Goal: Task Accomplishment & Management: Complete application form

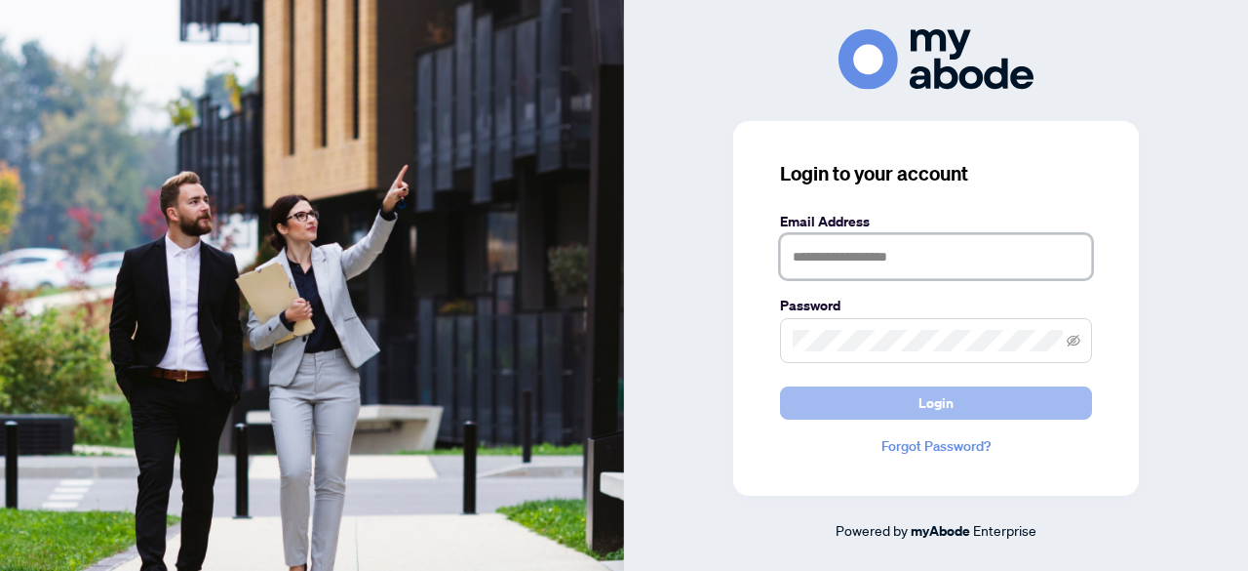
type input "**********"
click at [971, 391] on button "Login" at bounding box center [936, 402] width 312 height 33
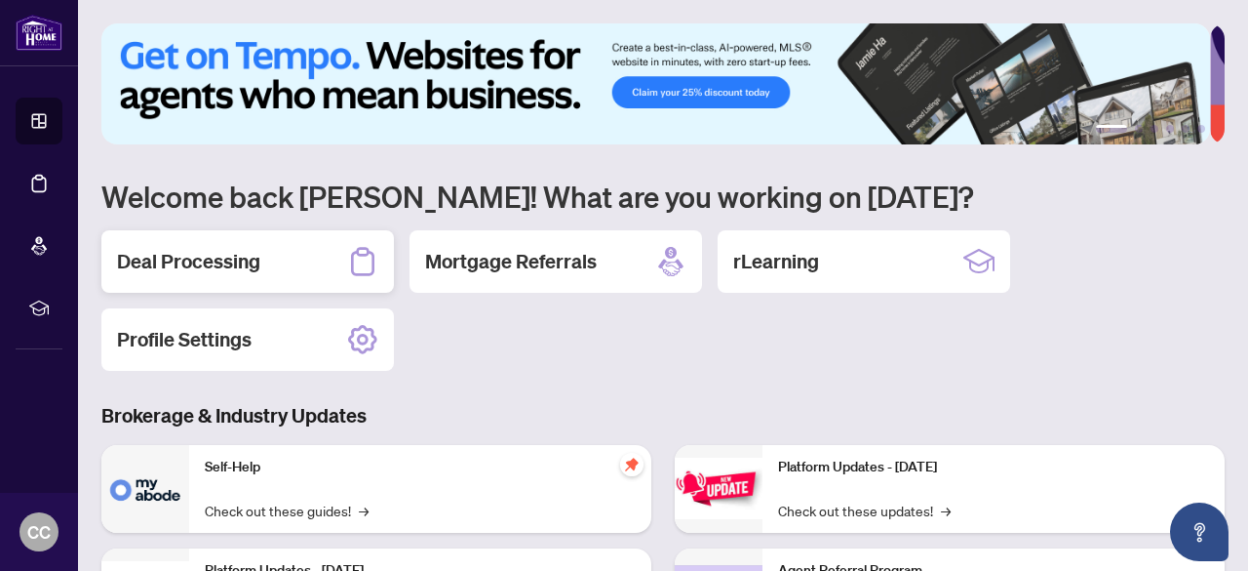
click at [322, 256] on div "Deal Processing" at bounding box center [247, 261] width 293 height 62
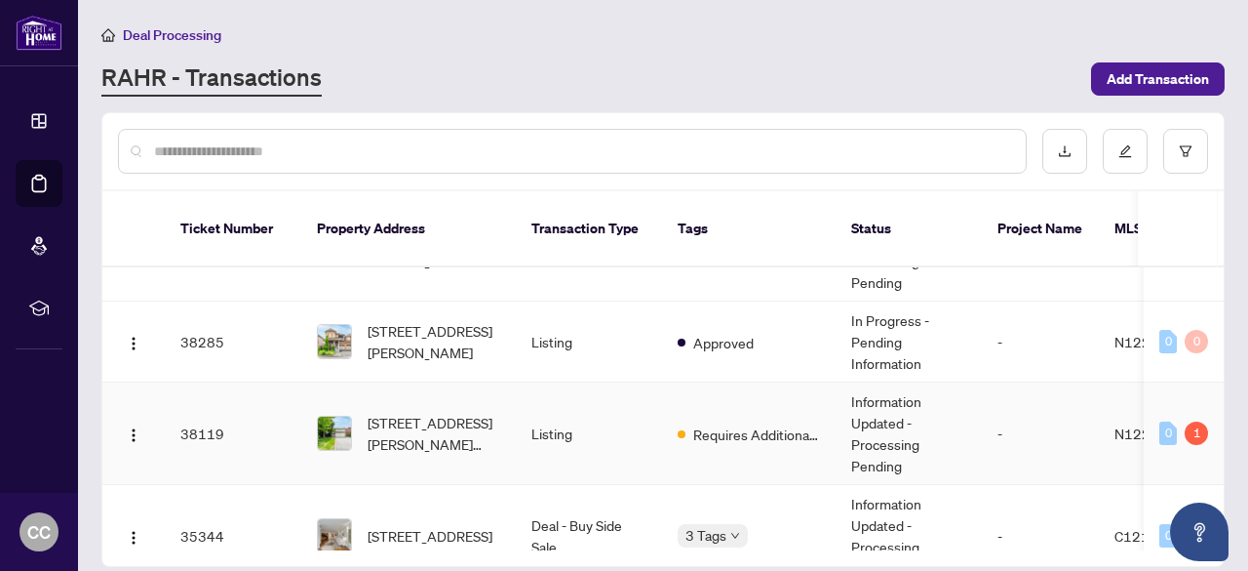
scroll to position [1073, 0]
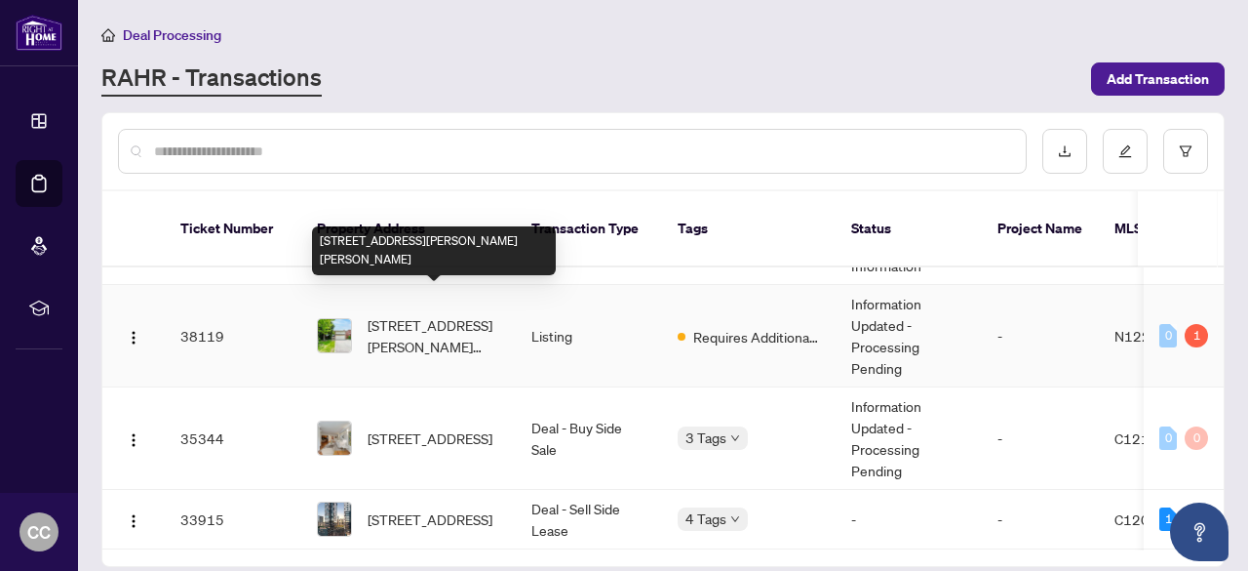
click at [423, 314] on span "[STREET_ADDRESS][PERSON_NAME][PERSON_NAME]" at bounding box center [434, 335] width 133 height 43
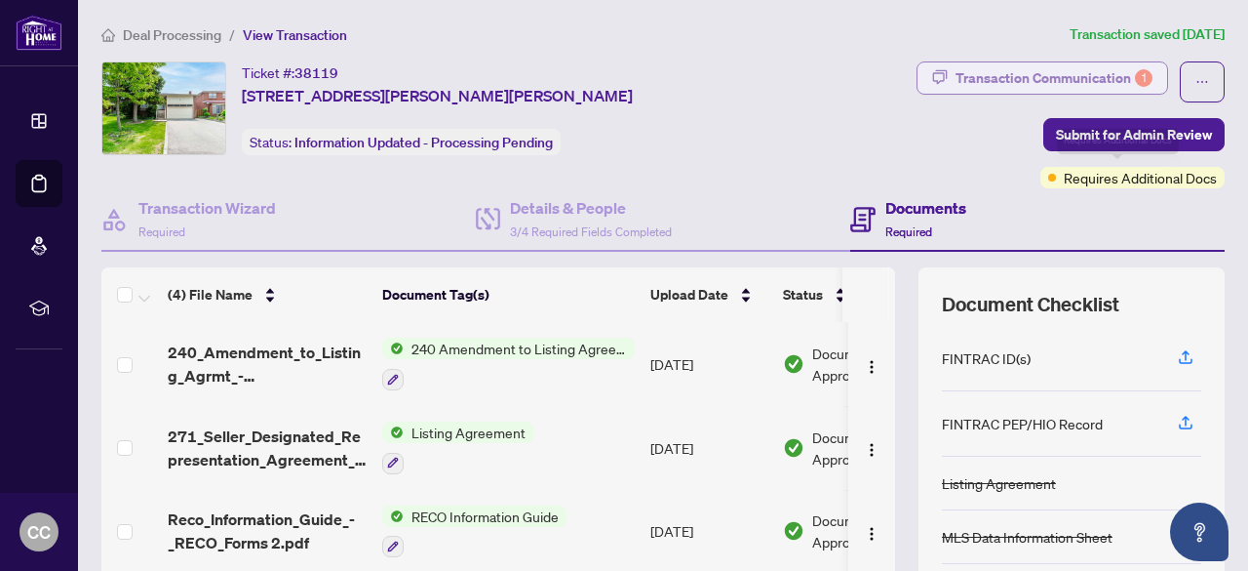
click at [1042, 74] on div "Transaction Communication 1" at bounding box center [1054, 77] width 197 height 31
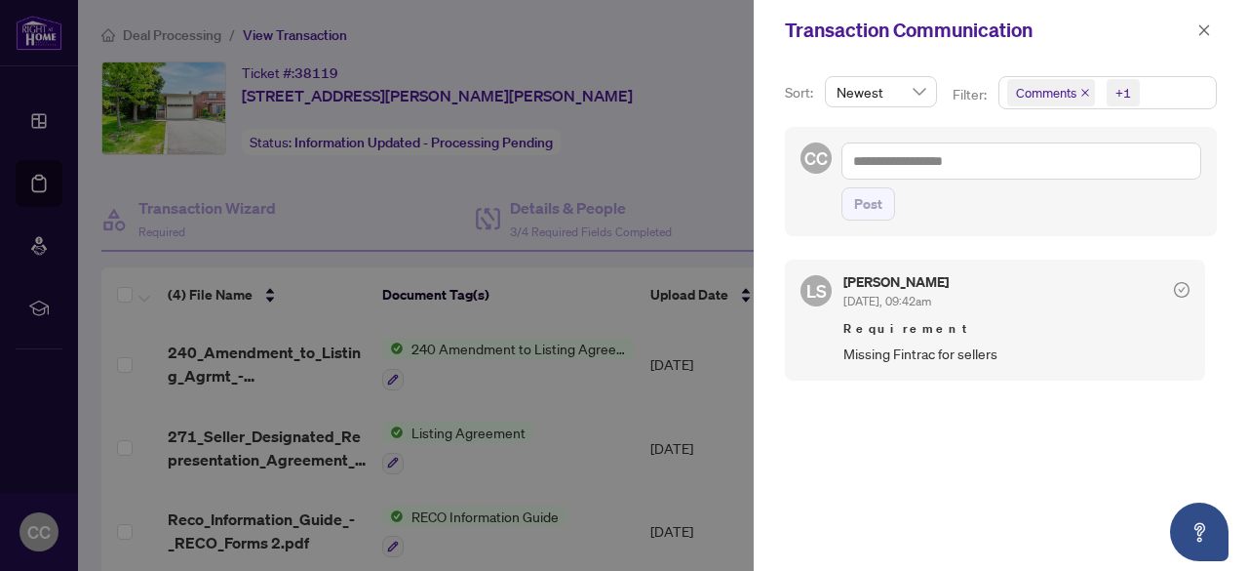
click at [667, 143] on div at bounding box center [624, 285] width 1248 height 571
click at [1207, 34] on icon "close" at bounding box center [1205, 29] width 11 height 11
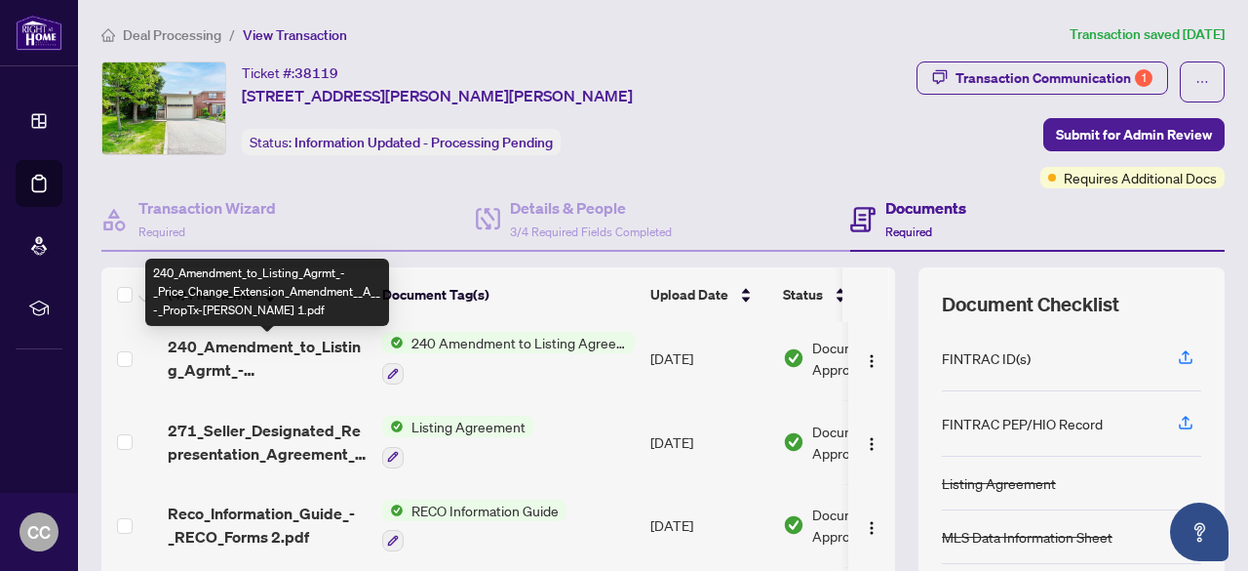
scroll to position [8, 0]
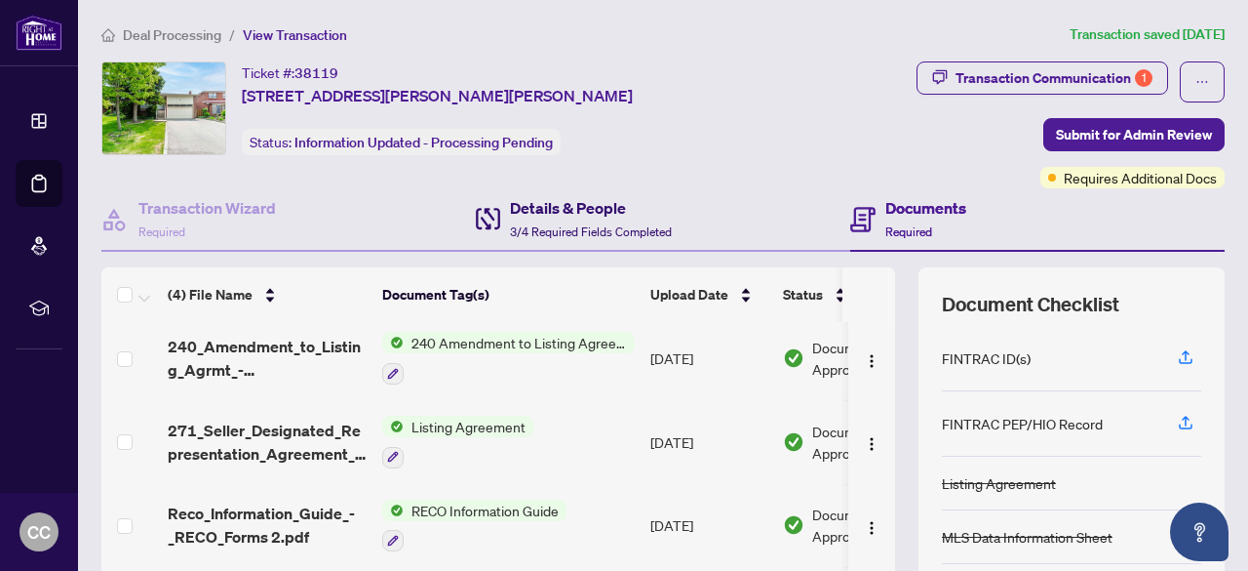
click at [597, 219] on div "Details & People 3/4 Required Fields Completed" at bounding box center [591, 219] width 162 height 46
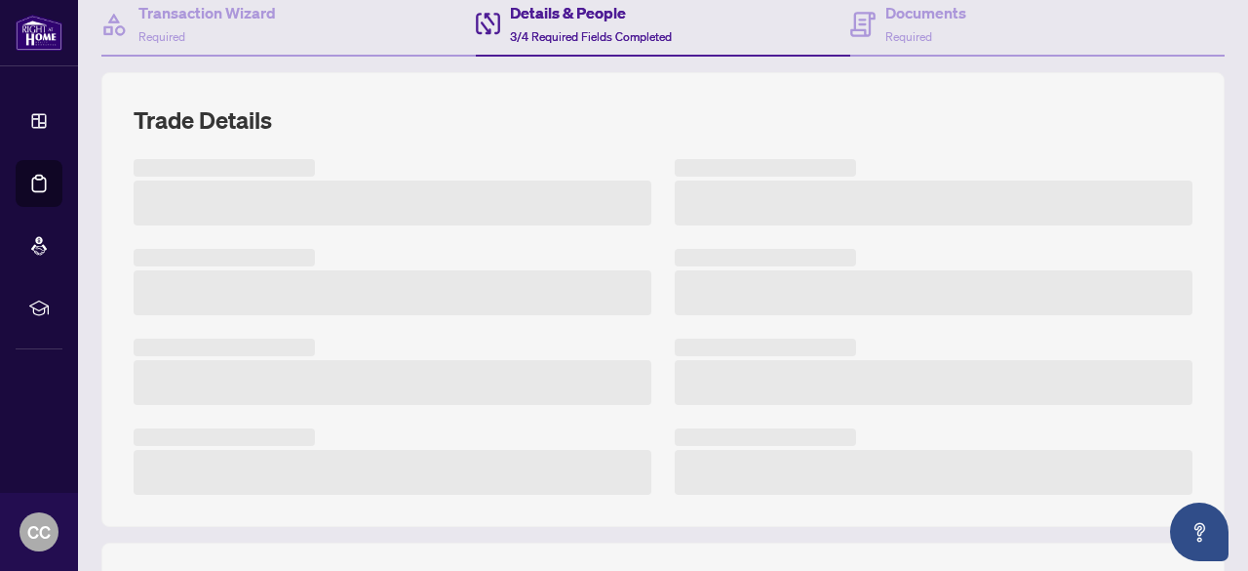
scroll to position [585, 0]
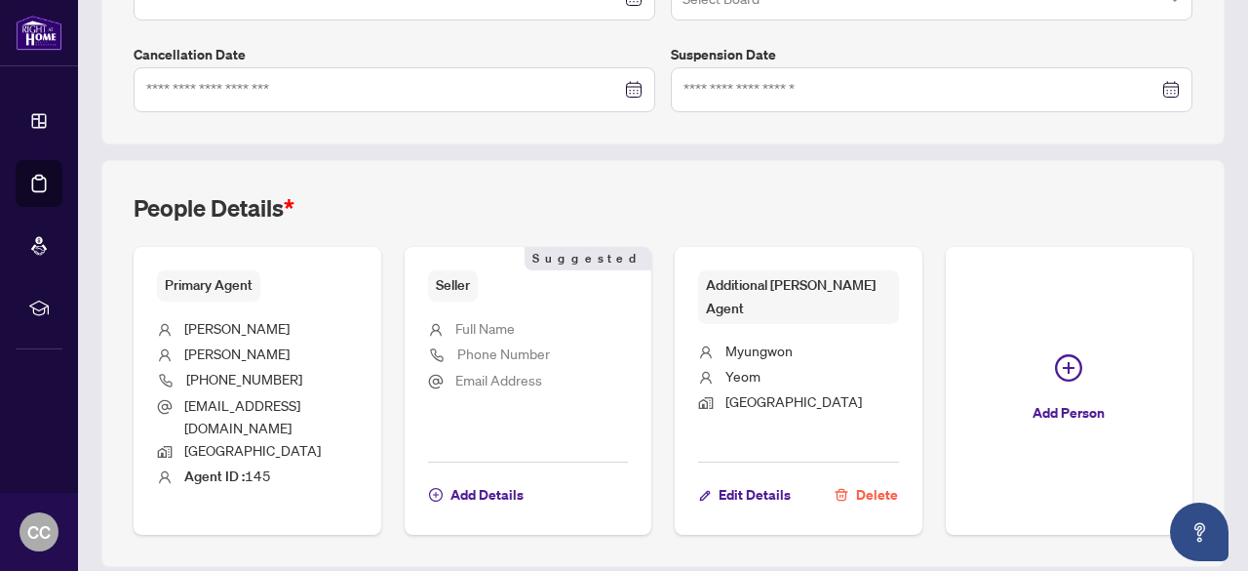
type input "**********"
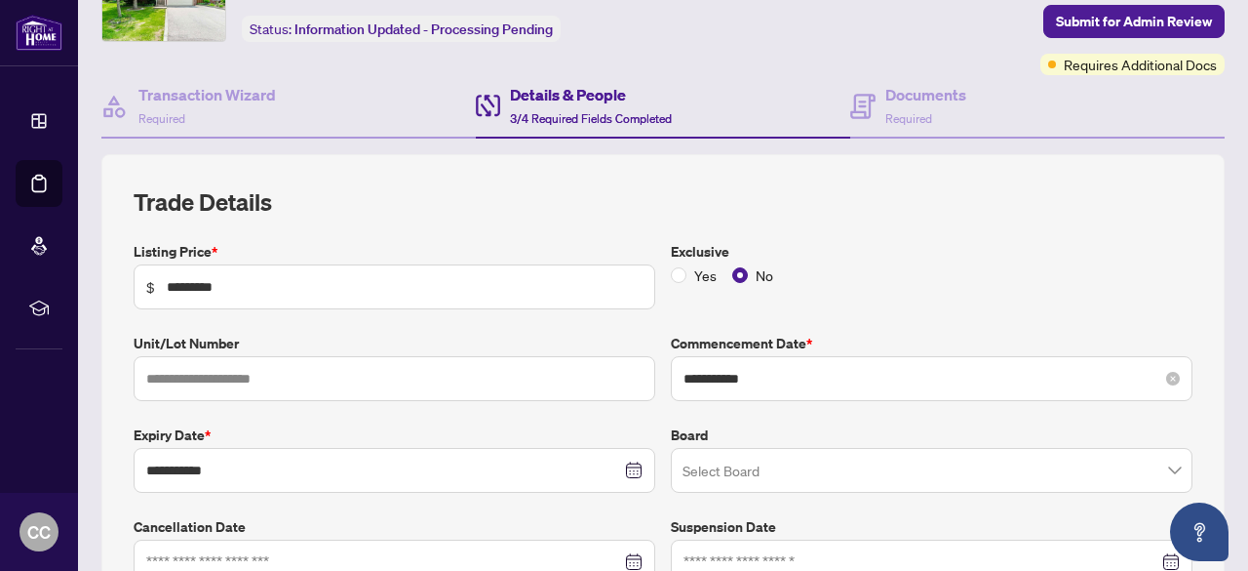
scroll to position [98, 0]
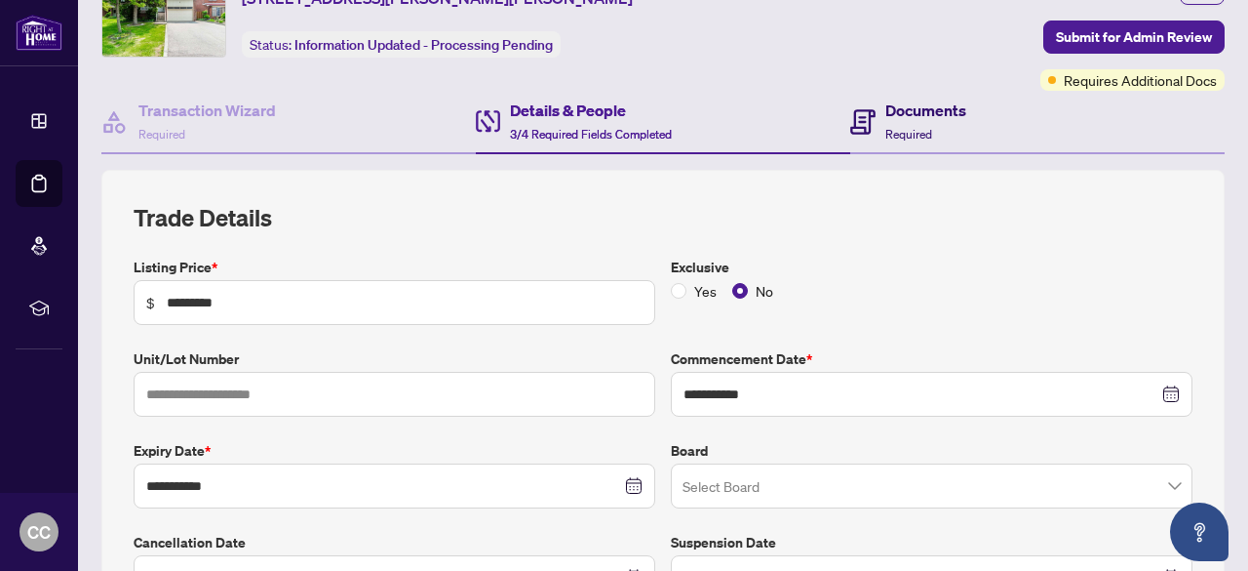
click at [919, 114] on h4 "Documents" at bounding box center [926, 109] width 81 height 23
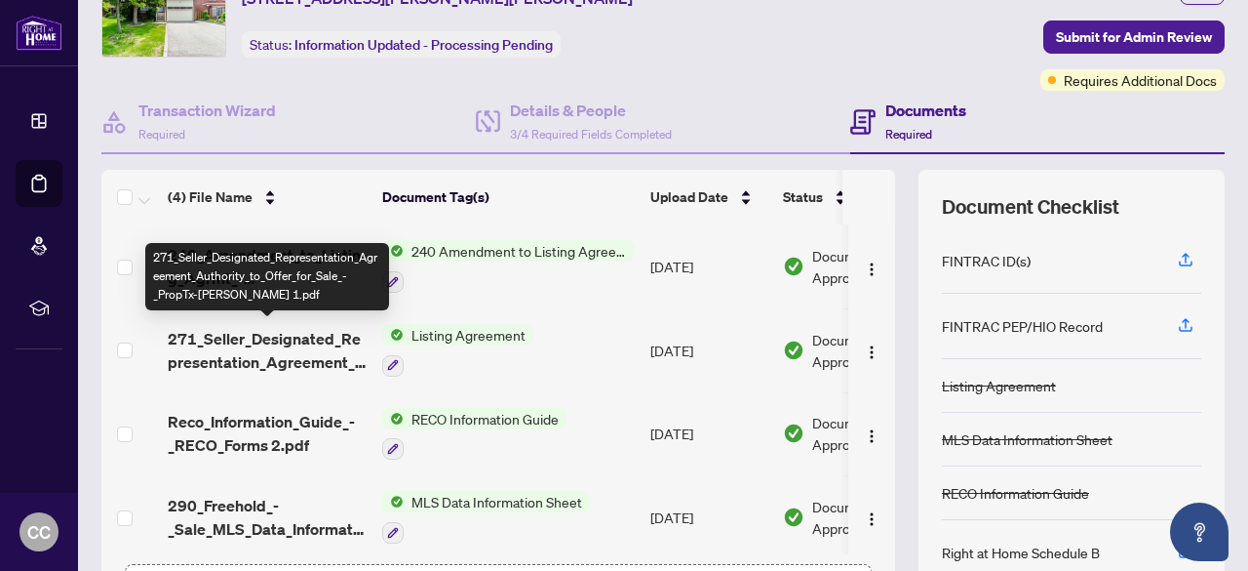
click at [292, 340] on span "271_Seller_Designated_Representation_Agreement_Authority_to_Offer_for_Sale_-_Pr…" at bounding box center [267, 350] width 199 height 47
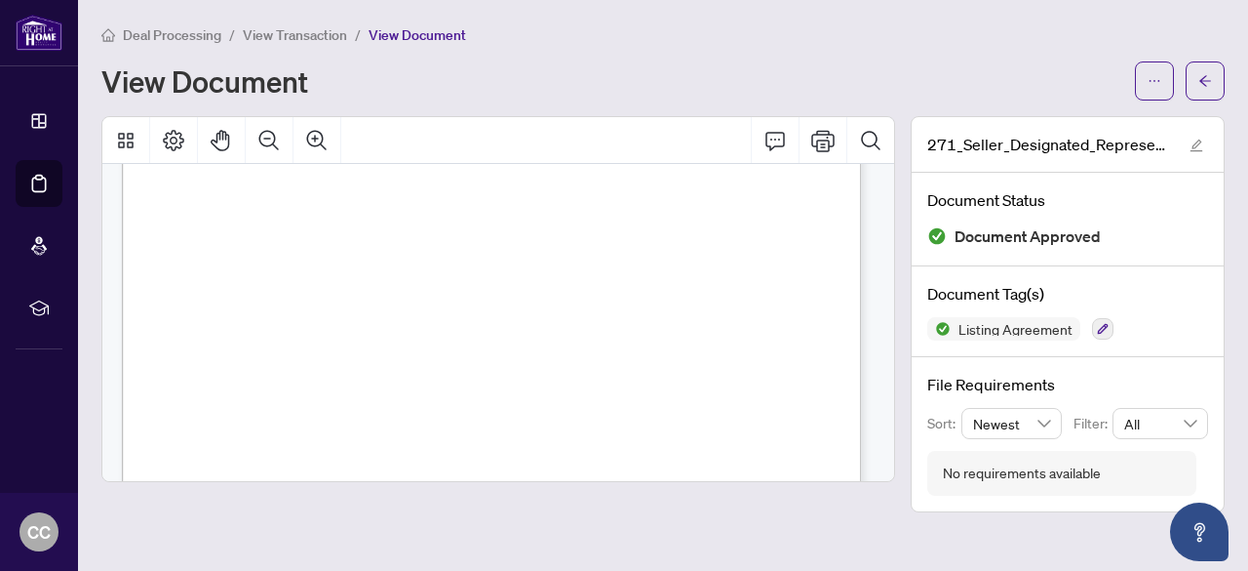
scroll to position [1560, 0]
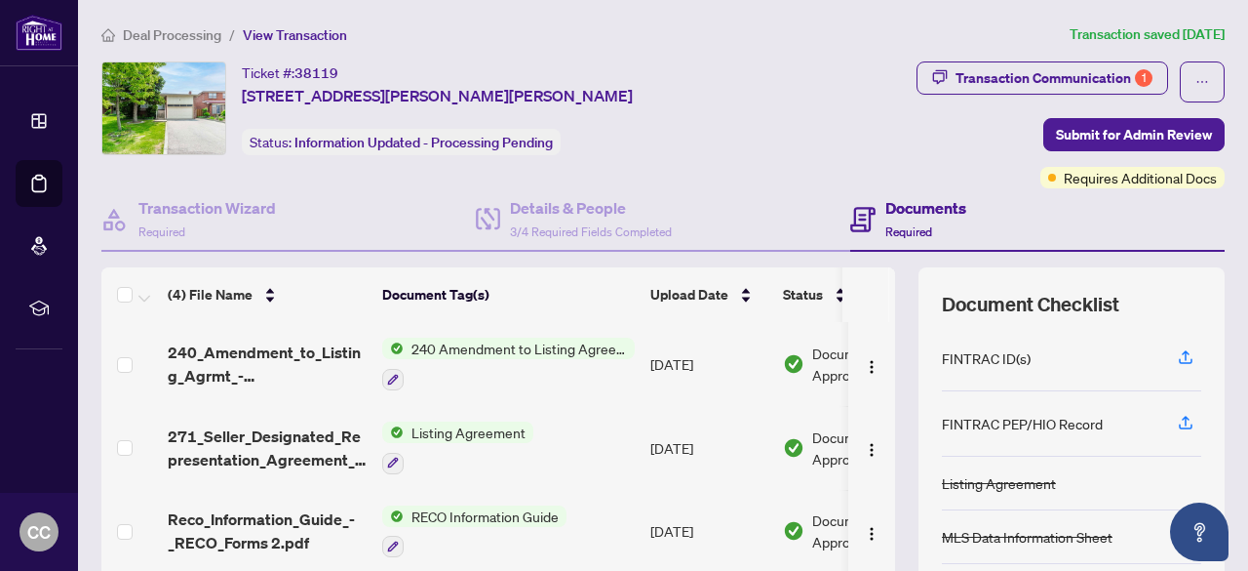
click at [478, 505] on span "RECO Information Guide" at bounding box center [485, 515] width 163 height 21
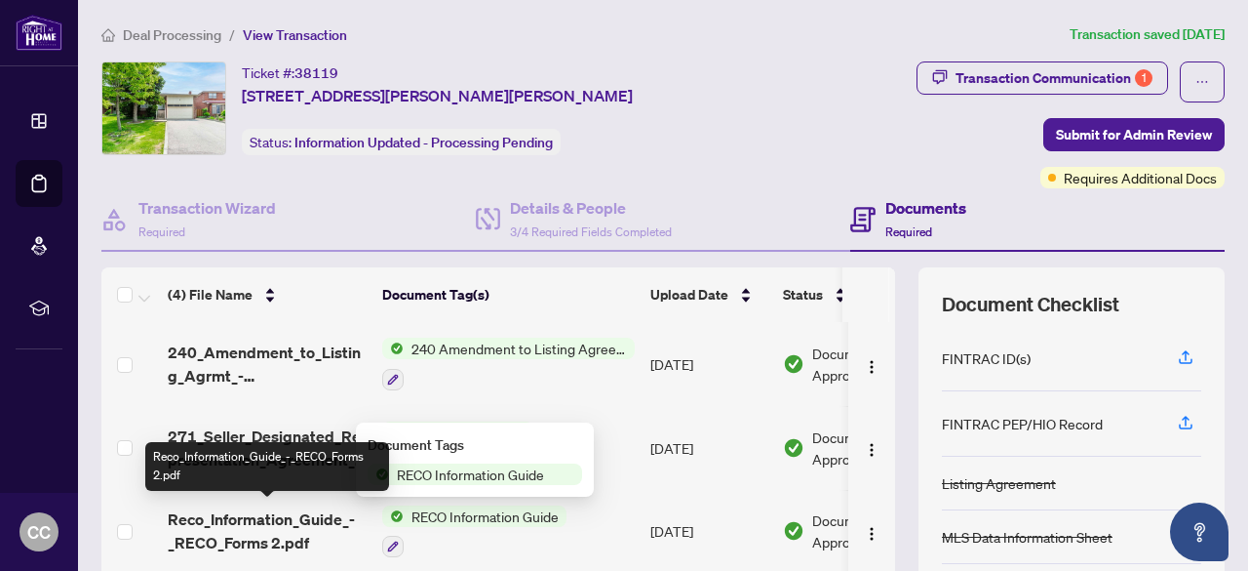
click at [258, 512] on span "Reco_Information_Guide_-_RECO_Forms 2.pdf" at bounding box center [267, 530] width 199 height 47
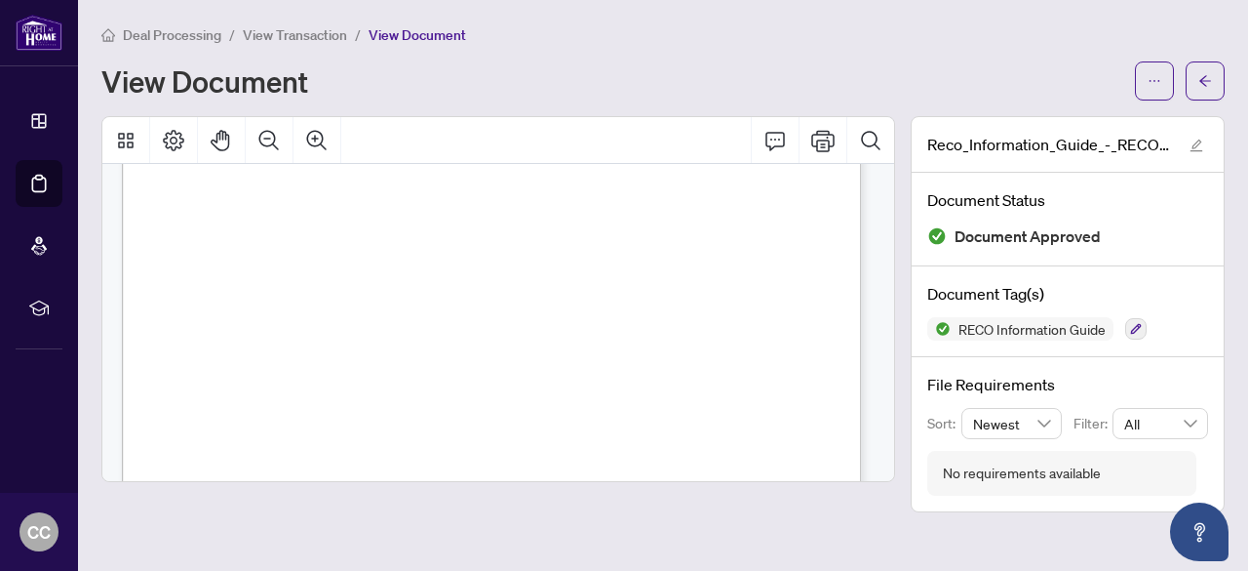
scroll to position [12468, 0]
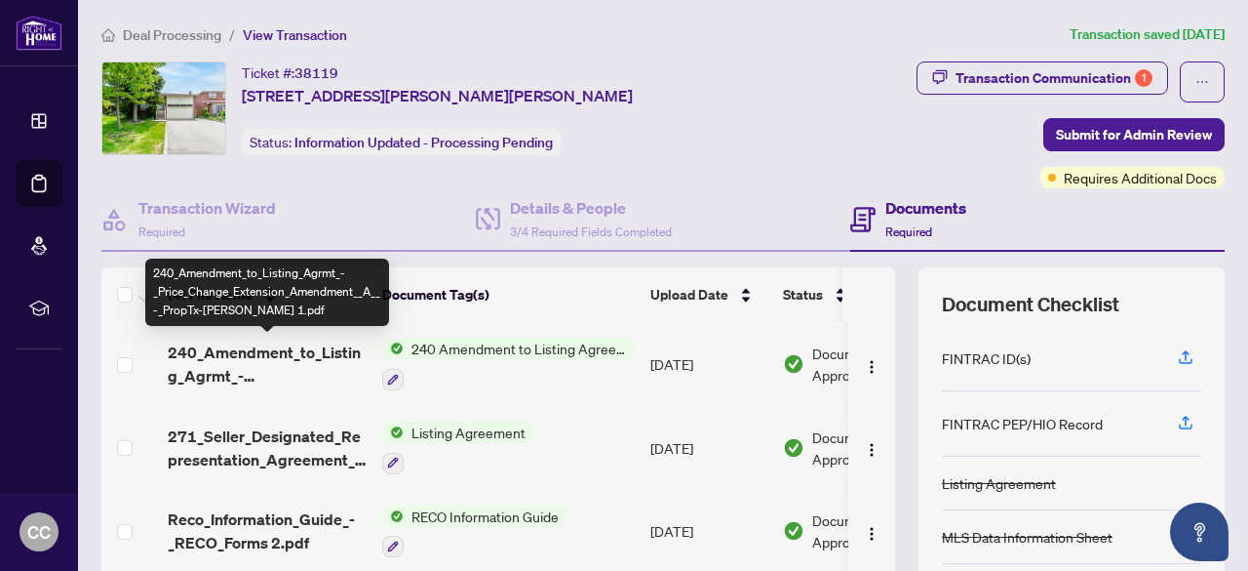
click at [280, 345] on span "240_Amendment_to_Listing_Agrmt_-_Price_Change_Extension_Amendment__A__-_PropTx-…" at bounding box center [267, 363] width 199 height 47
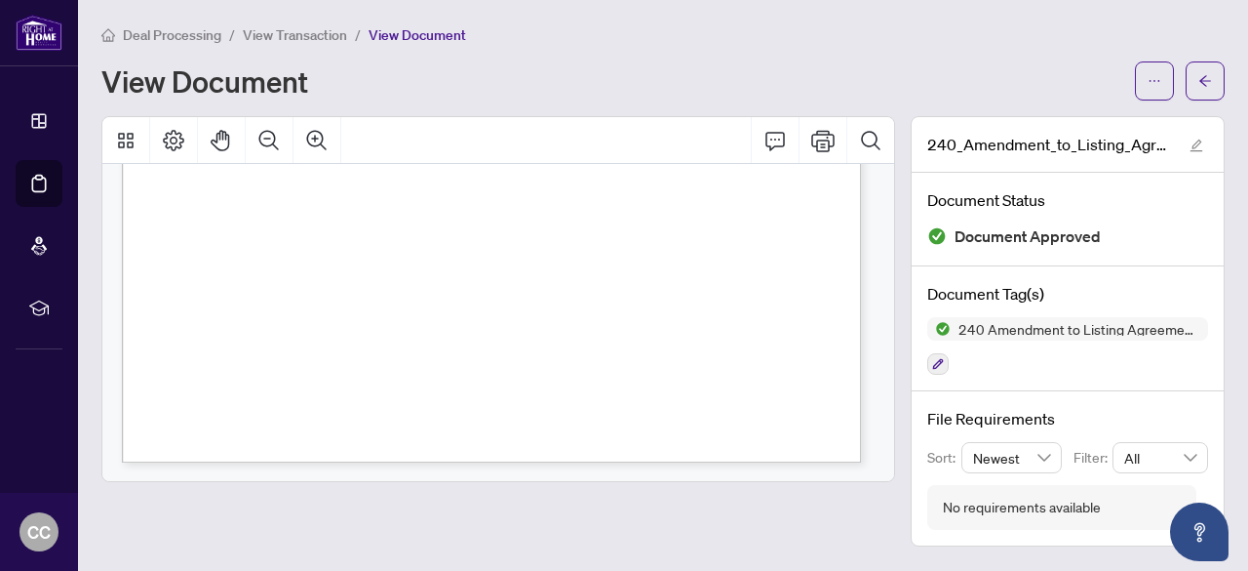
scroll to position [692, 0]
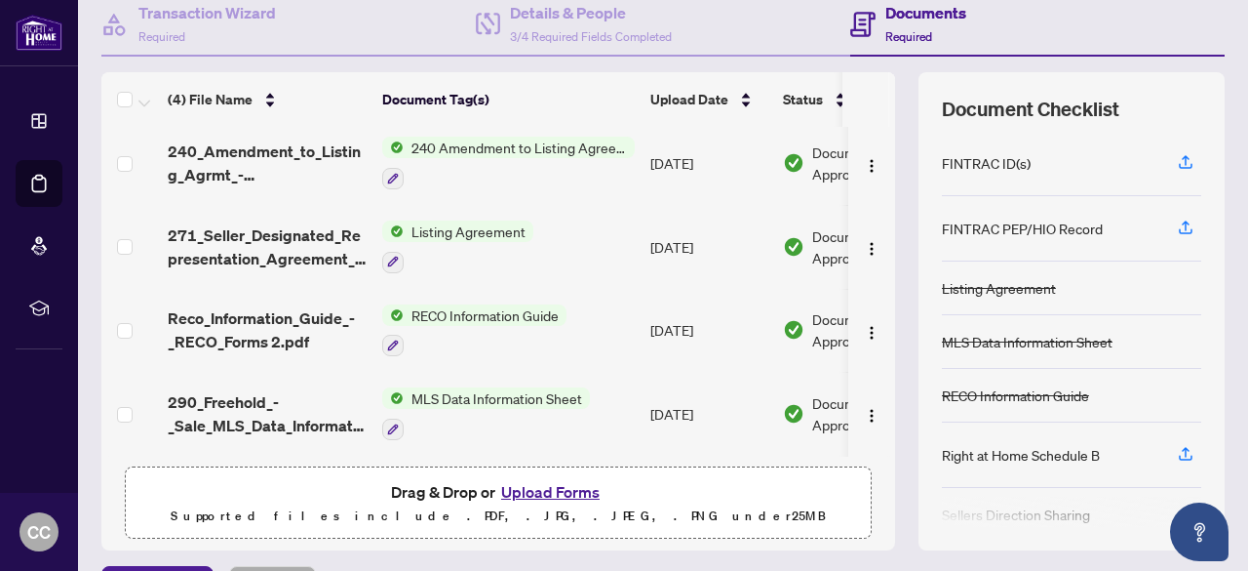
scroll to position [8, 0]
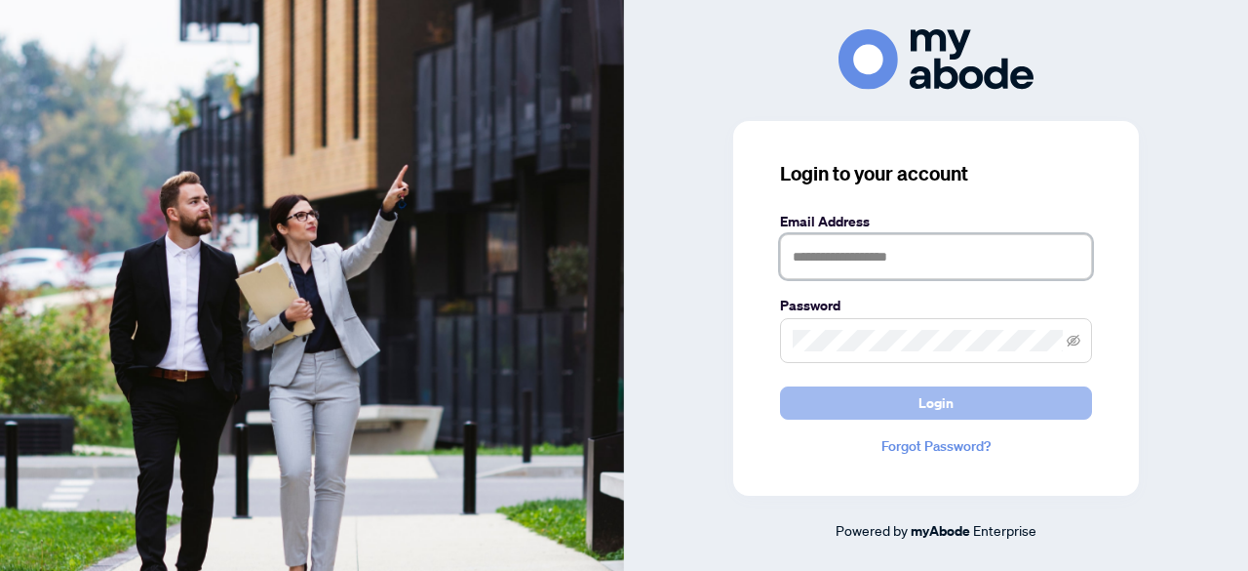
type input "**********"
click at [944, 409] on span "Login" at bounding box center [936, 402] width 35 height 31
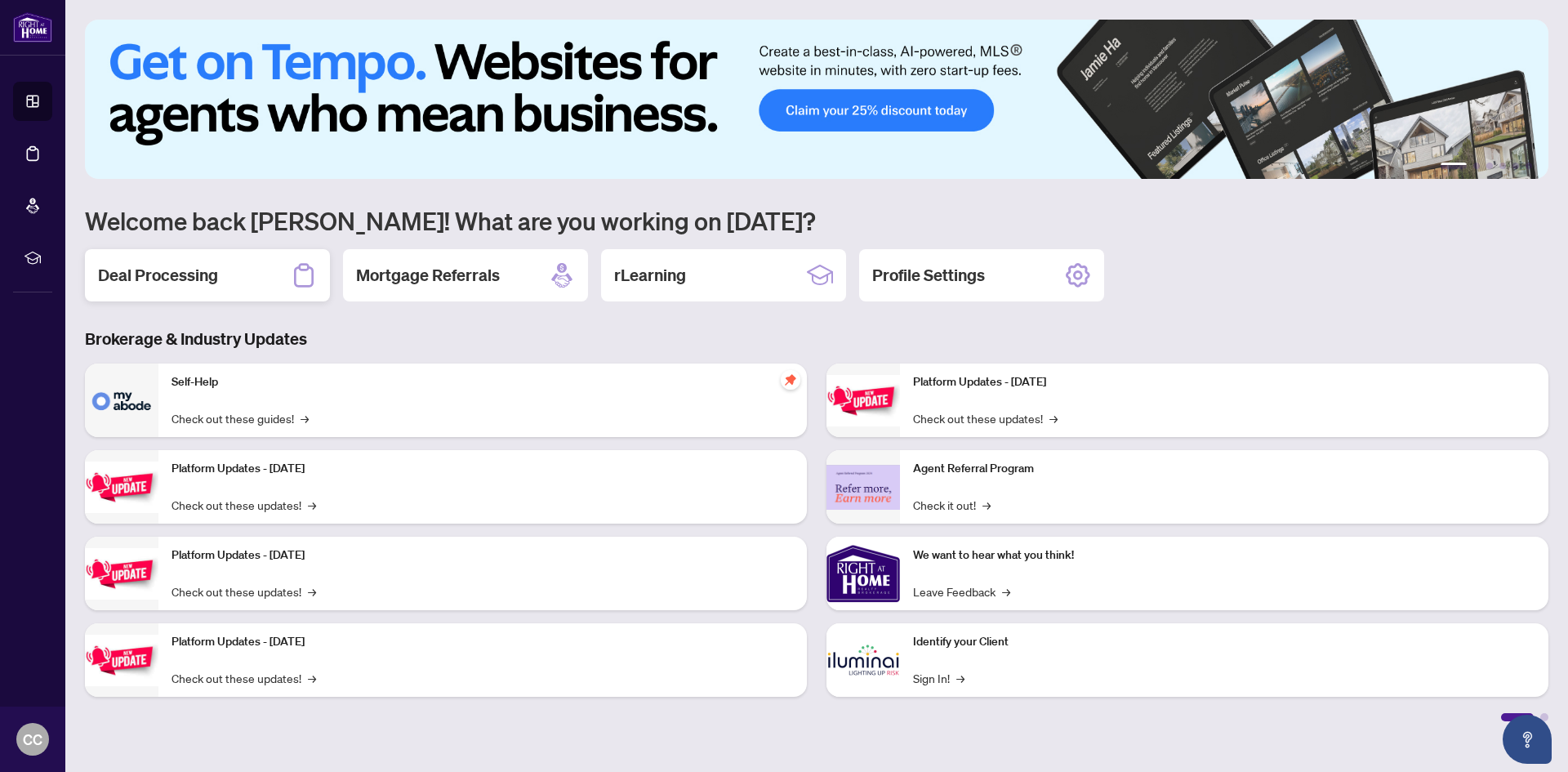
click at [190, 280] on h2 "Deal Processing" at bounding box center [157, 275] width 120 height 23
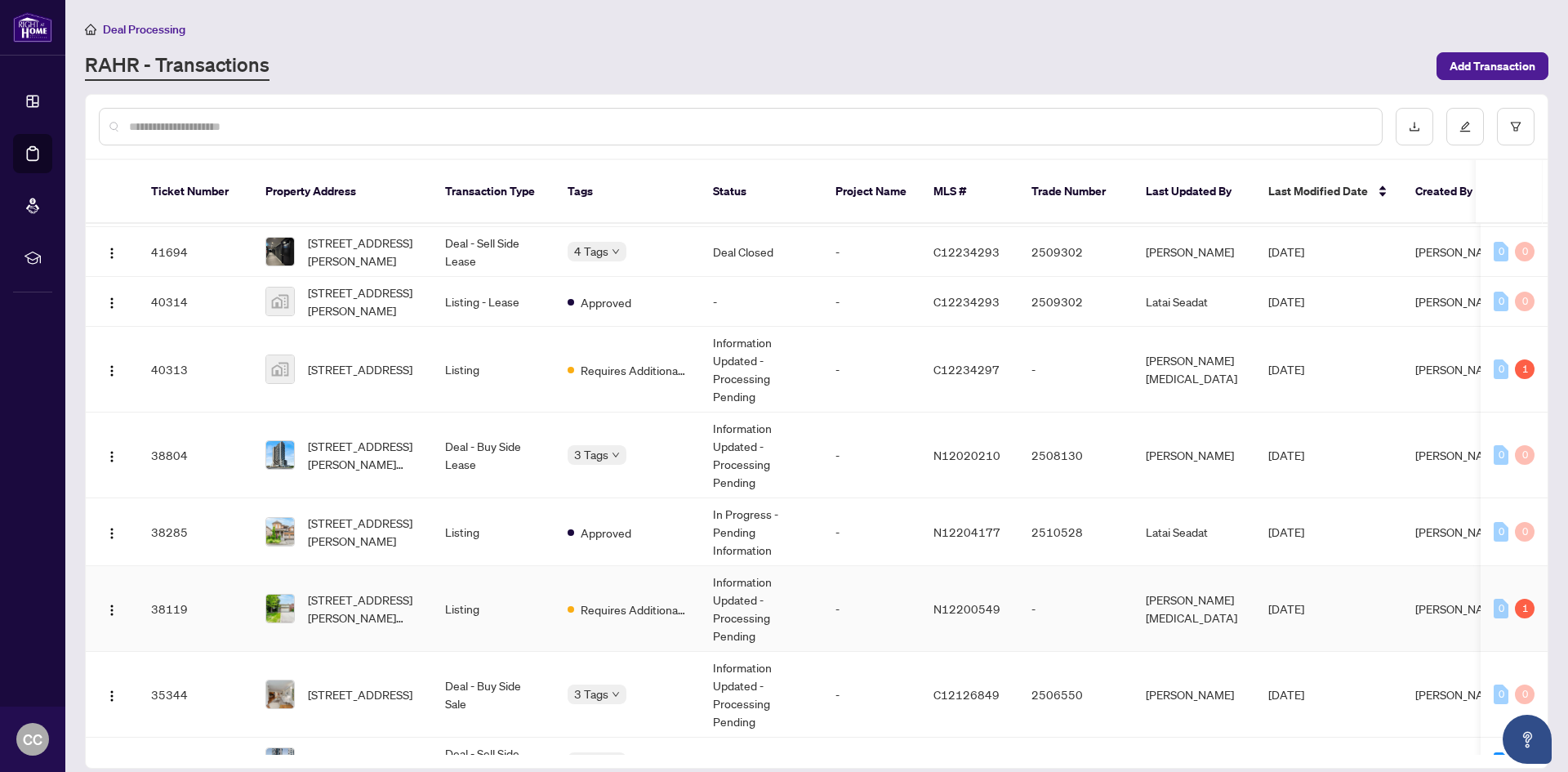
scroll to position [572, 0]
click at [343, 589] on span "[STREET_ADDRESS][PERSON_NAME][PERSON_NAME]" at bounding box center [364, 607] width 111 height 36
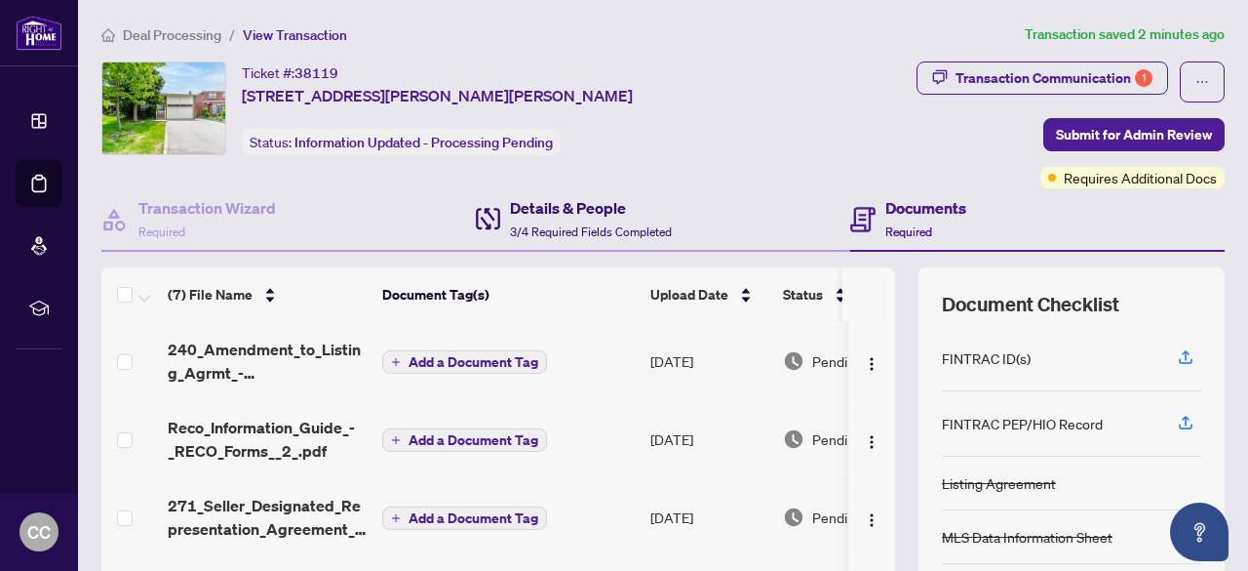
click at [587, 218] on div "Details & People 3/4 Required Fields Completed" at bounding box center [591, 219] width 162 height 46
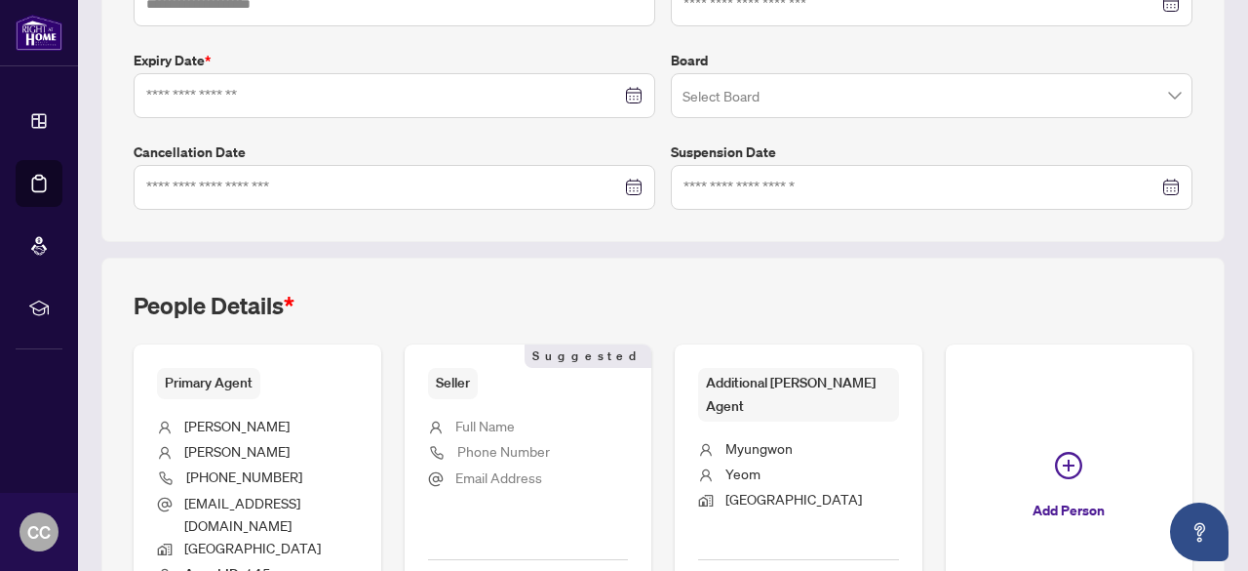
type input "**********"
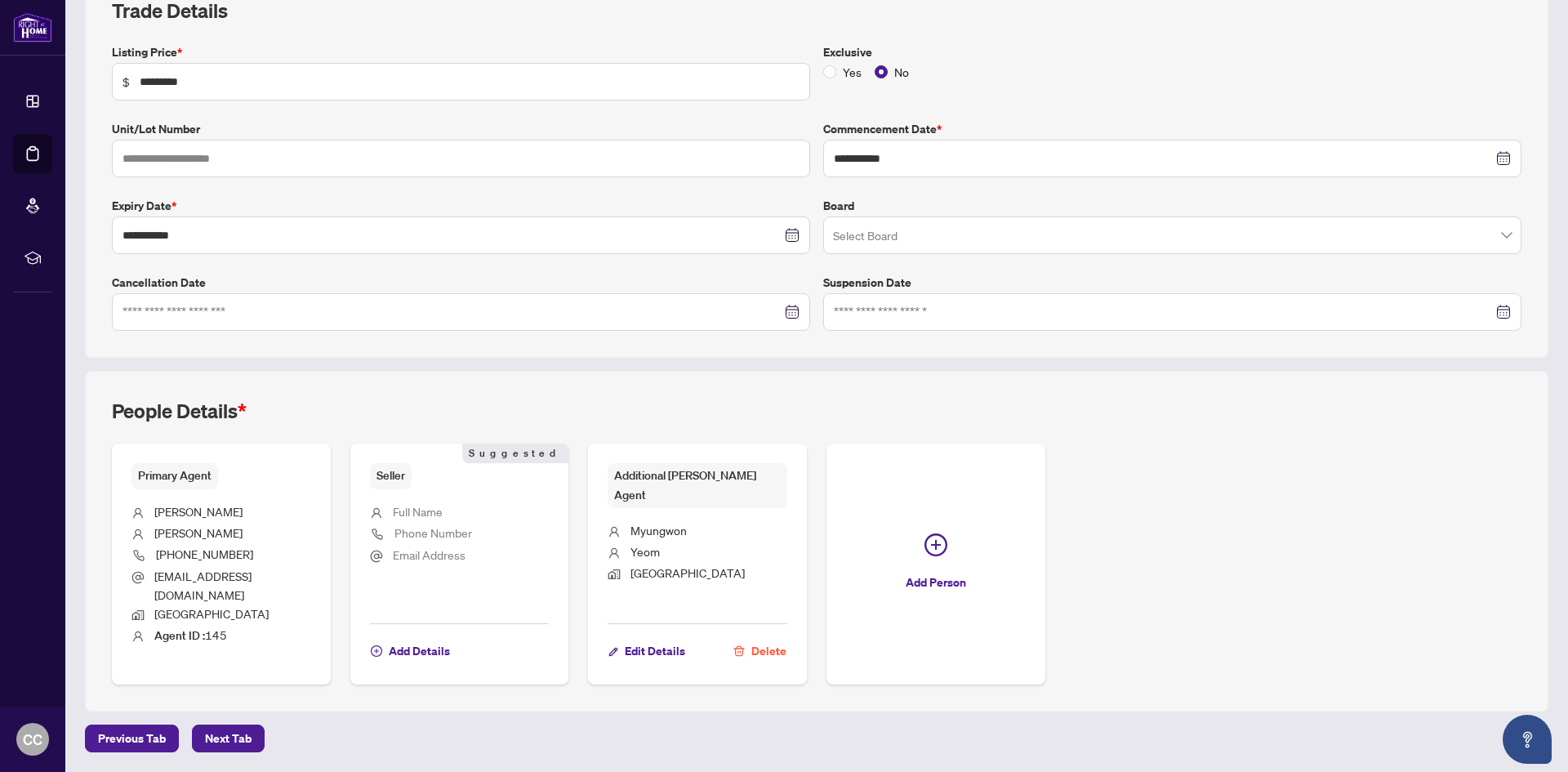
scroll to position [231, 0]
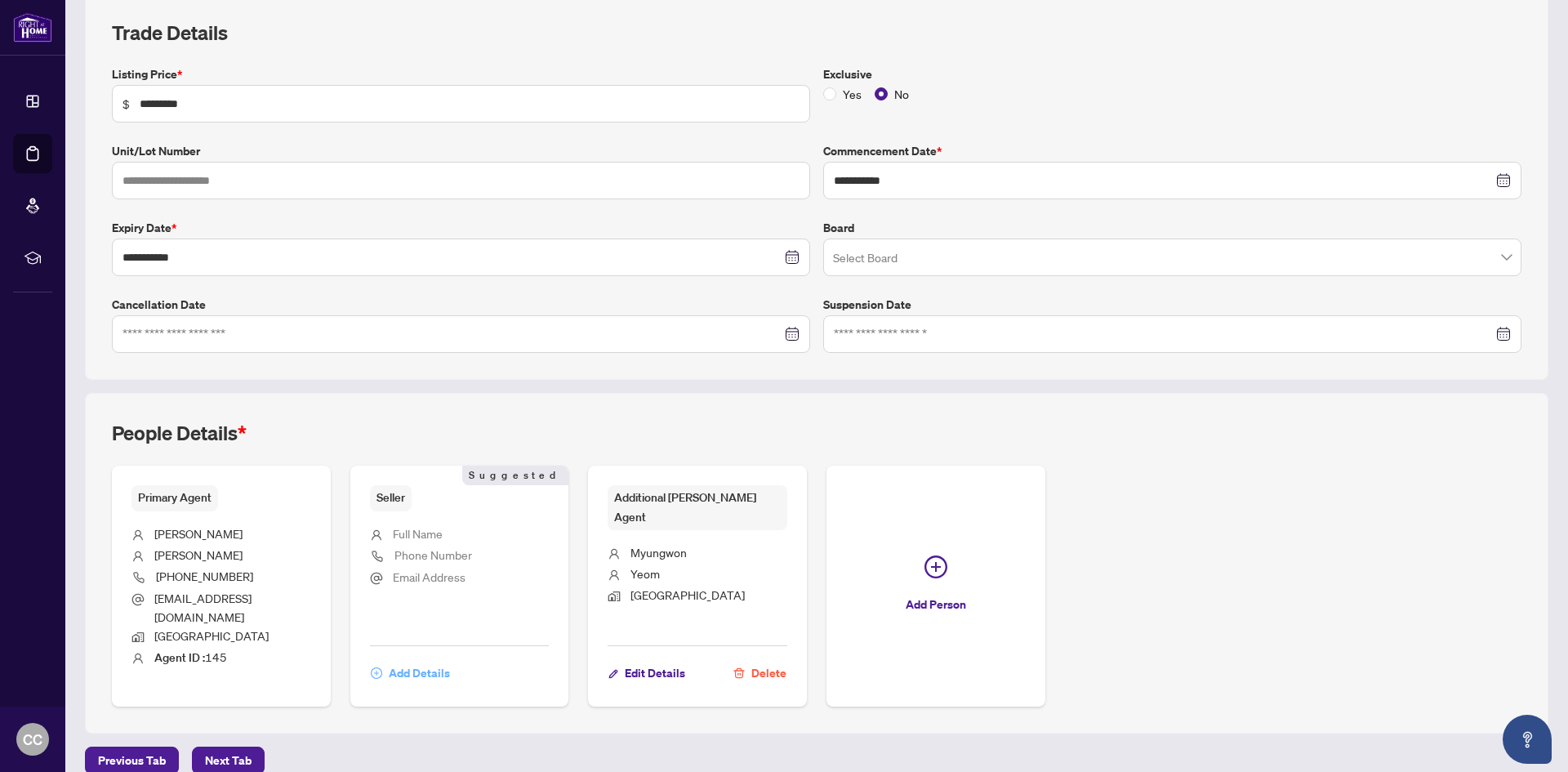
click at [427, 660] on span "Add Details" at bounding box center [419, 672] width 61 height 26
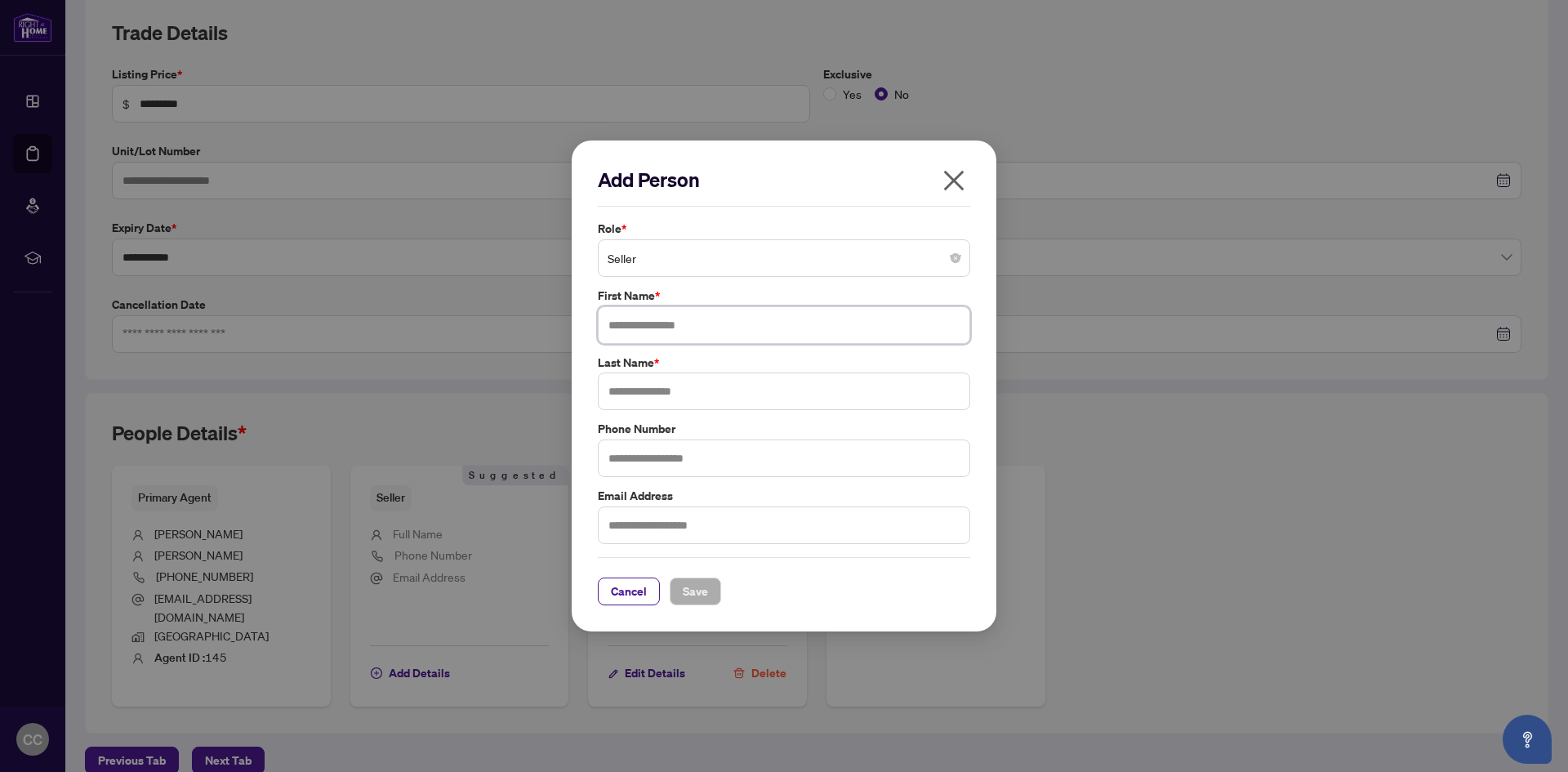
click at [827, 324] on input "text" at bounding box center [784, 325] width 373 height 38
type input "********"
click at [799, 394] on input "text" at bounding box center [784, 391] width 373 height 38
type input "****"
click at [698, 596] on span "Save" at bounding box center [695, 590] width 25 height 26
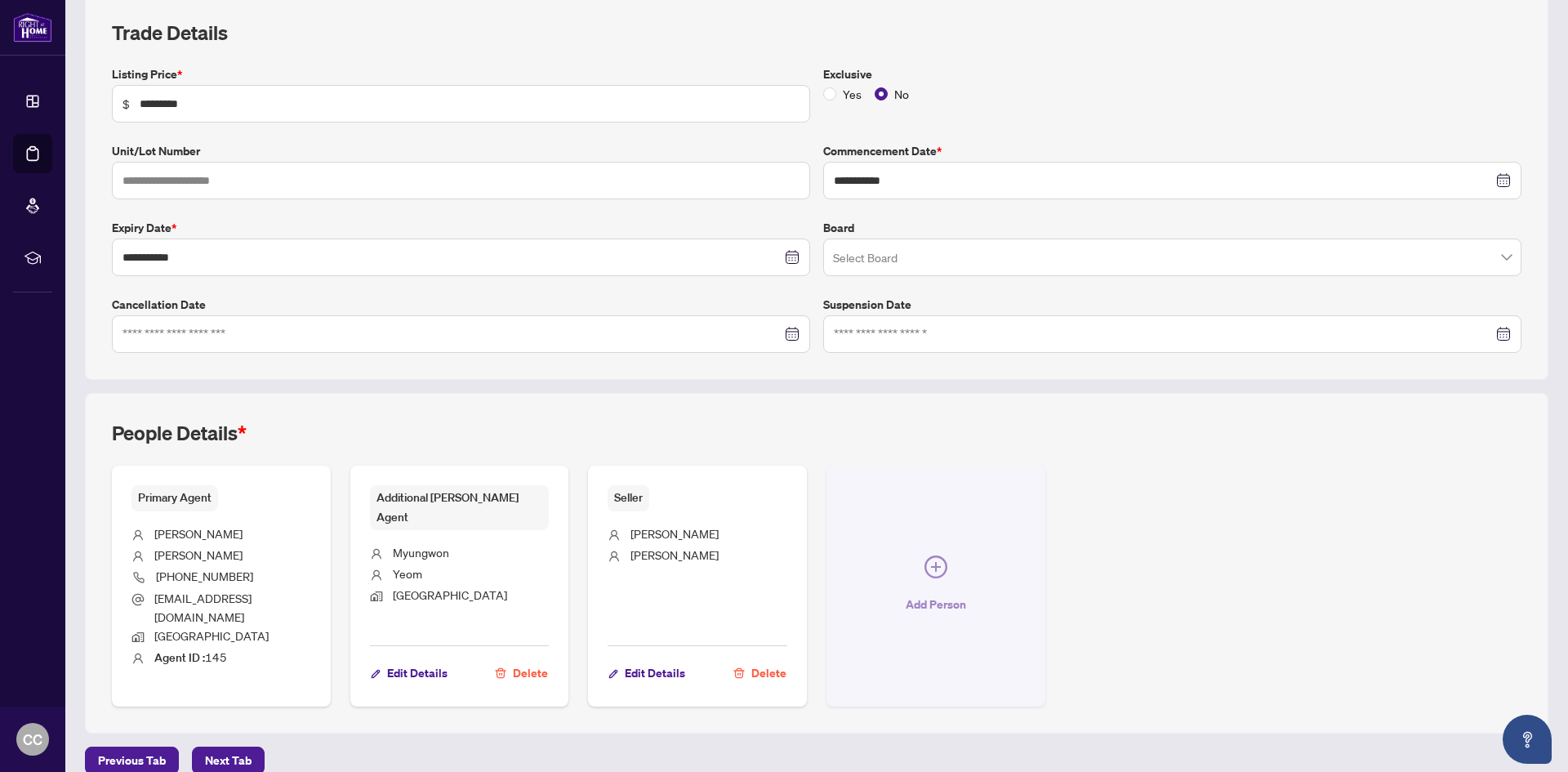
click at [925, 570] on span "button" at bounding box center [936, 569] width 23 height 29
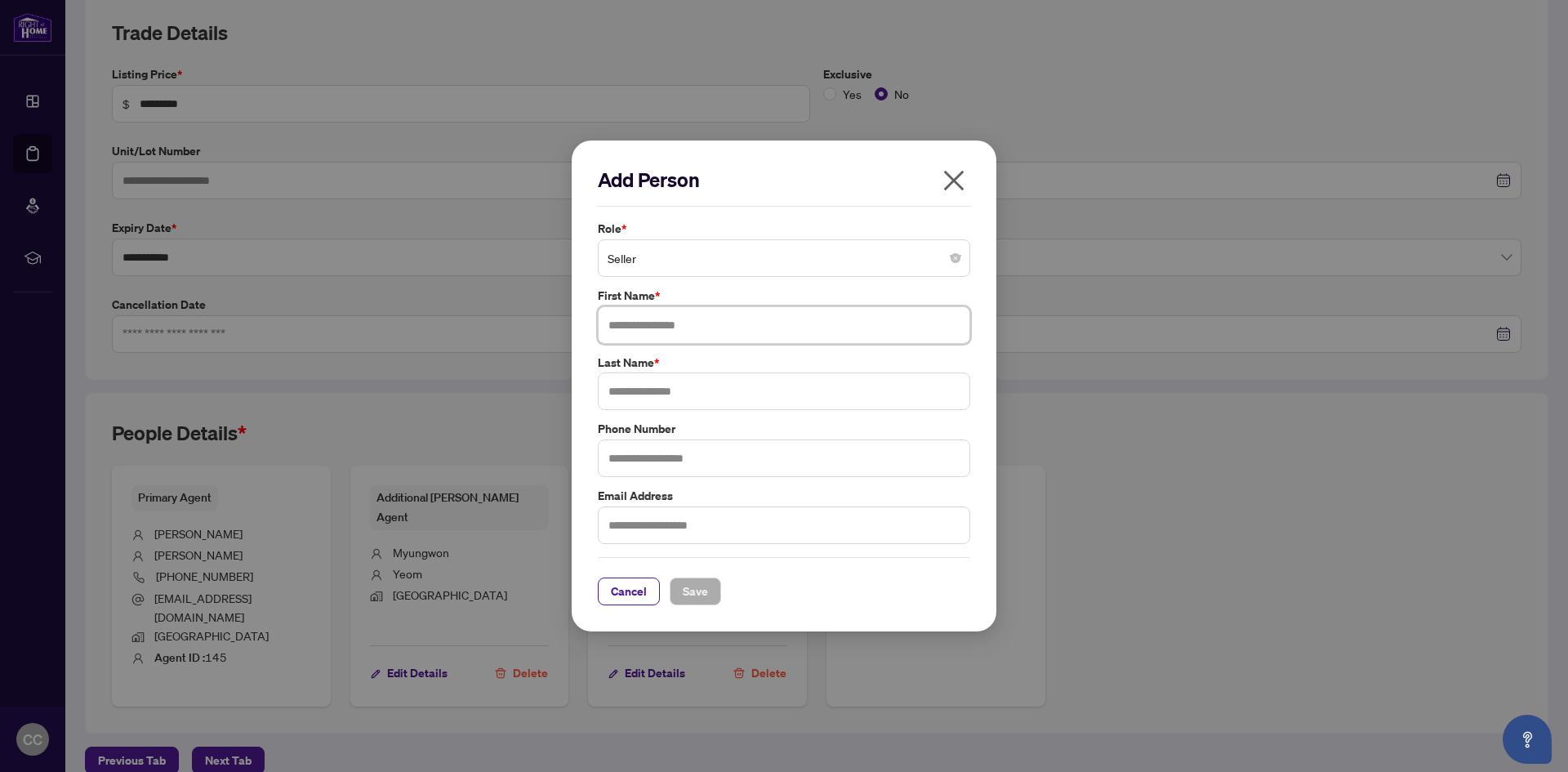
click at [726, 332] on input "text" at bounding box center [784, 325] width 373 height 38
type input "********"
click at [758, 390] on input "text" at bounding box center [784, 391] width 373 height 38
type input "****"
click at [704, 594] on span "Save" at bounding box center [695, 590] width 25 height 26
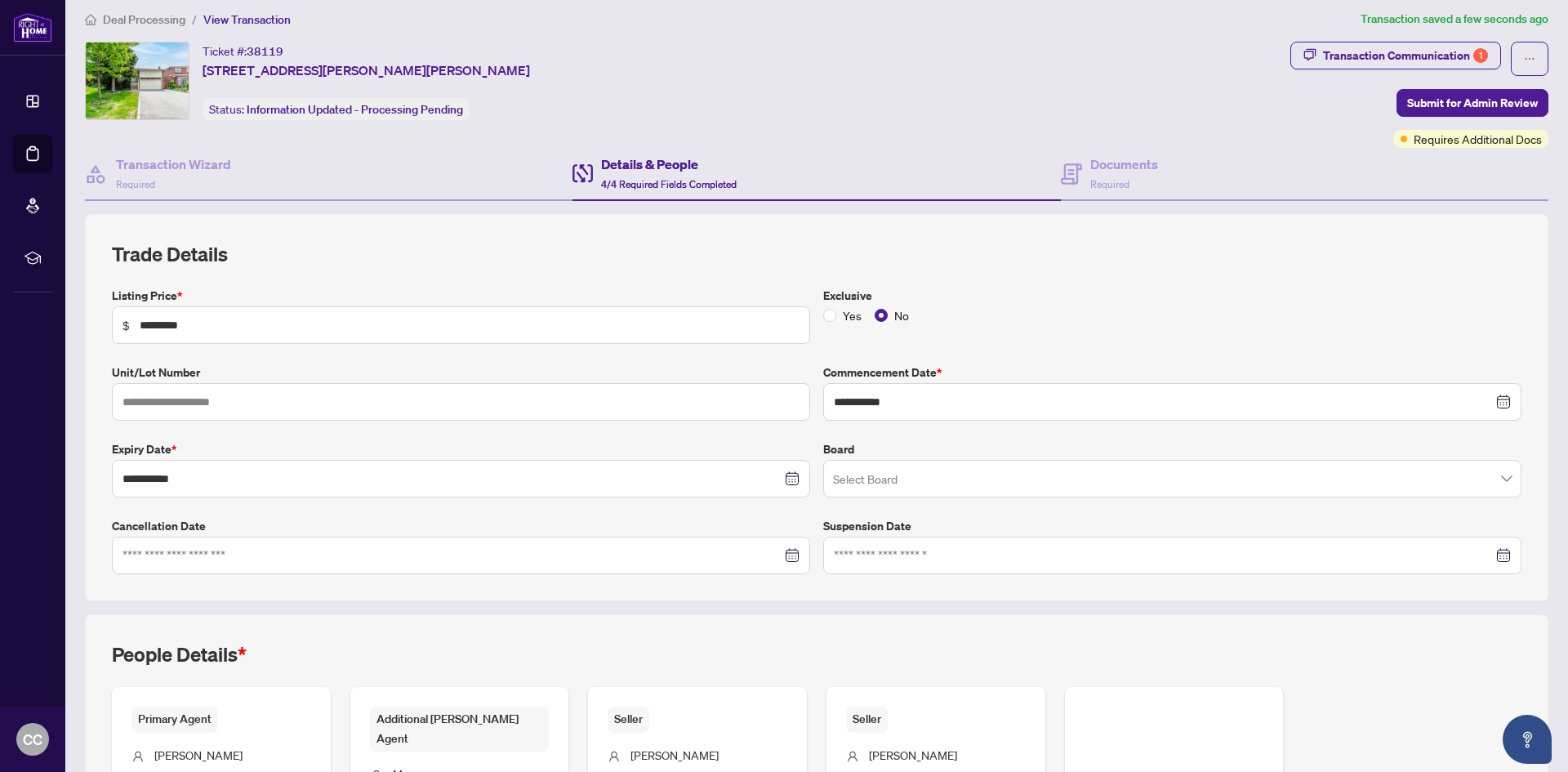
scroll to position [0, 0]
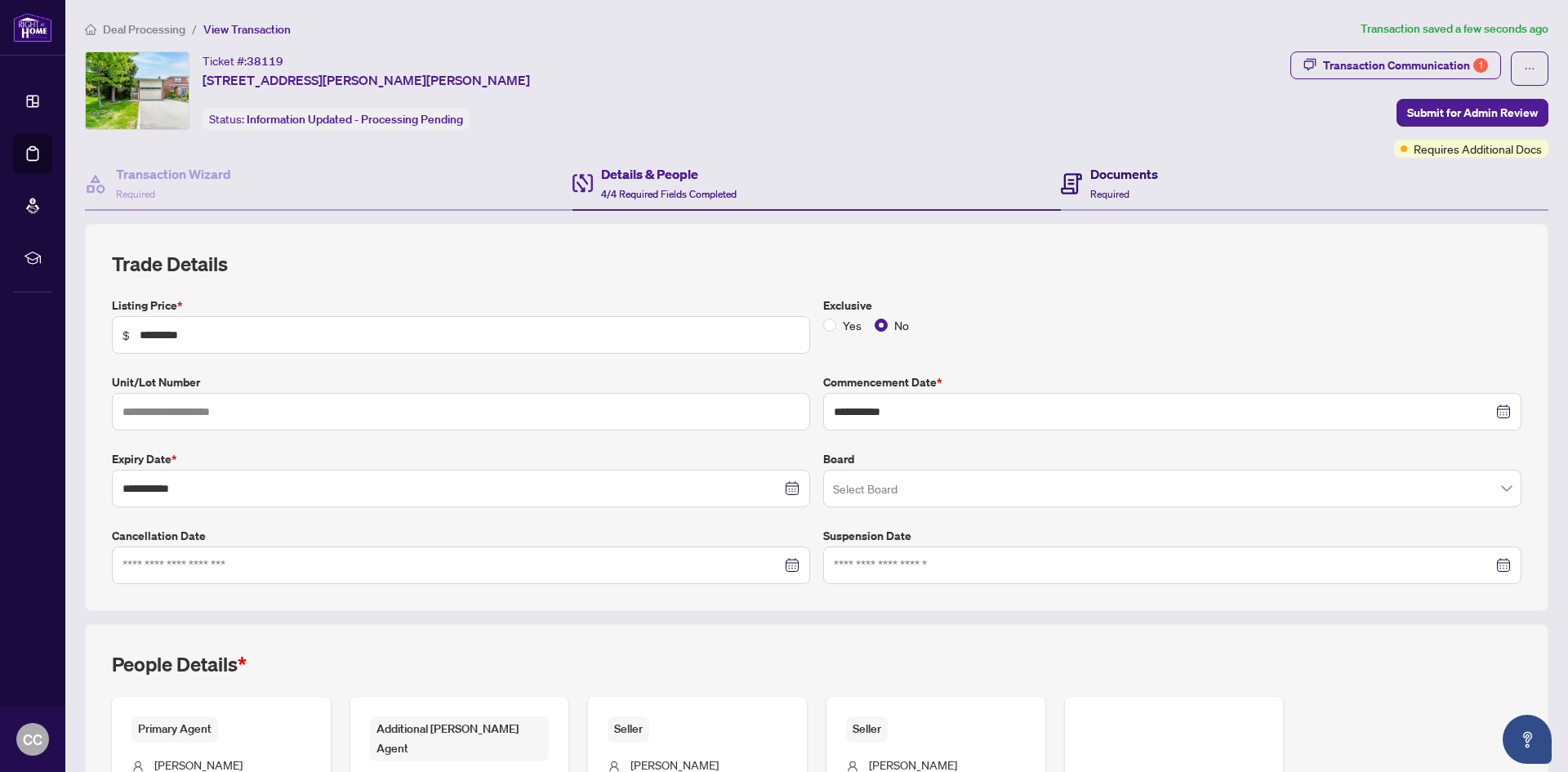
click at [1096, 177] on h4 "Documents" at bounding box center [1124, 173] width 68 height 19
